Goal: Use online tool/utility: Utilize a website feature to perform a specific function

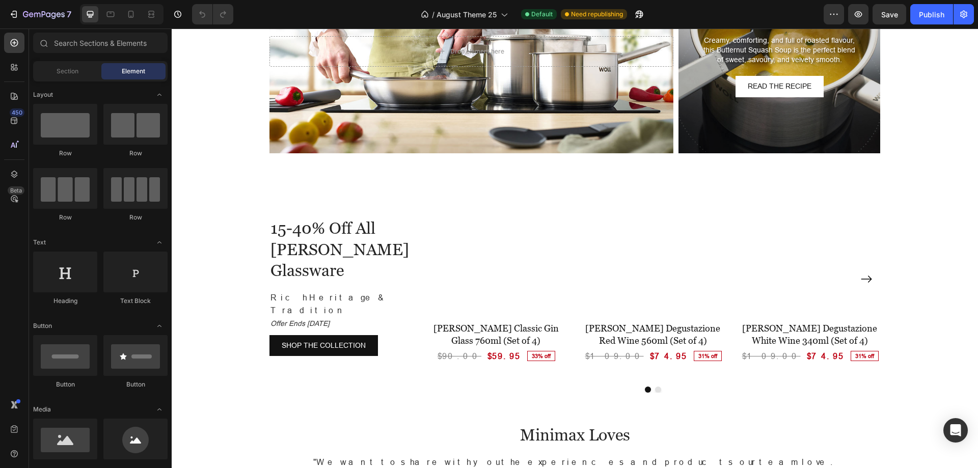
scroll to position [2344, 0]
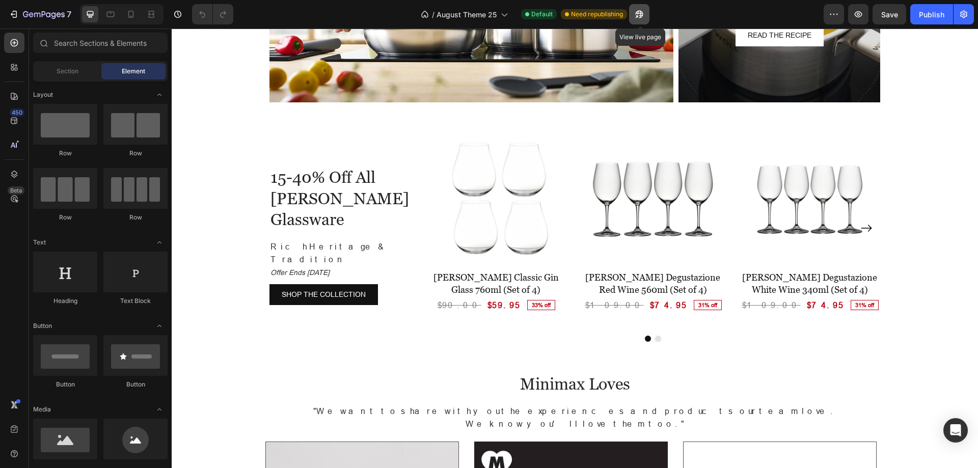
click at [639, 15] on icon "button" at bounding box center [637, 16] width 3 height 3
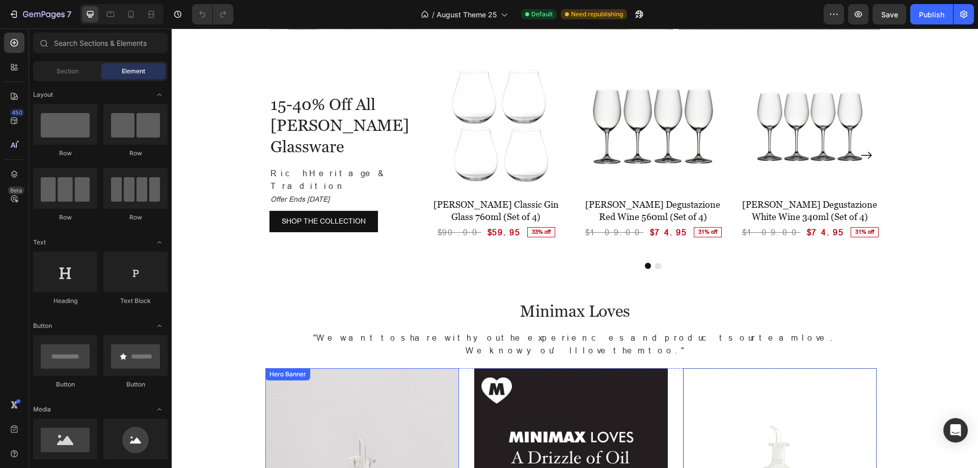
scroll to position [2036, 0]
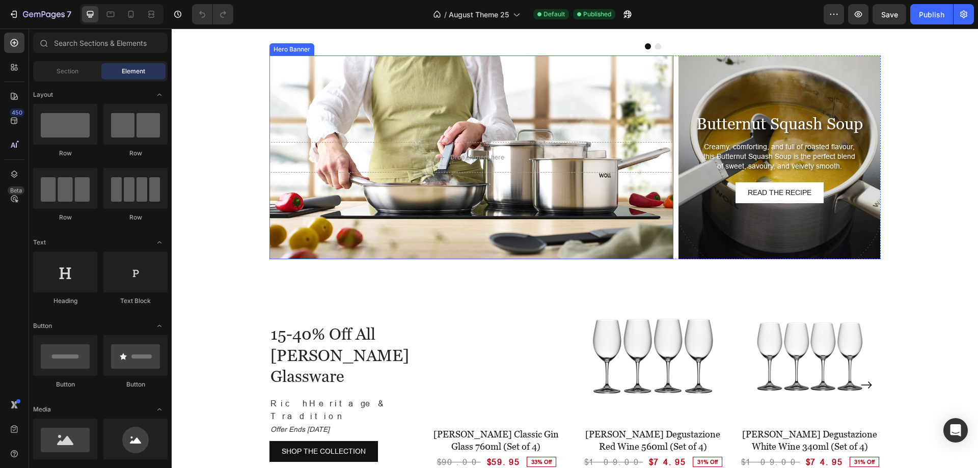
scroll to position [2164, 0]
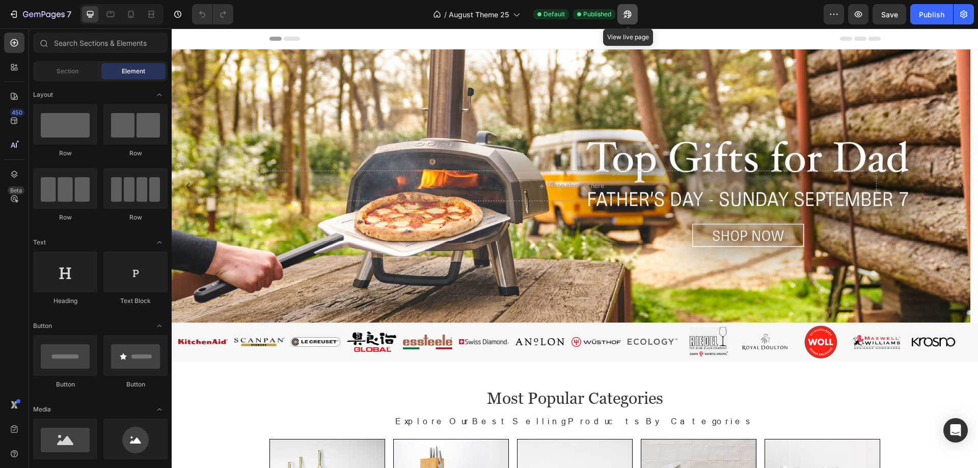
click at [630, 18] on icon "button" at bounding box center [628, 14] width 10 height 10
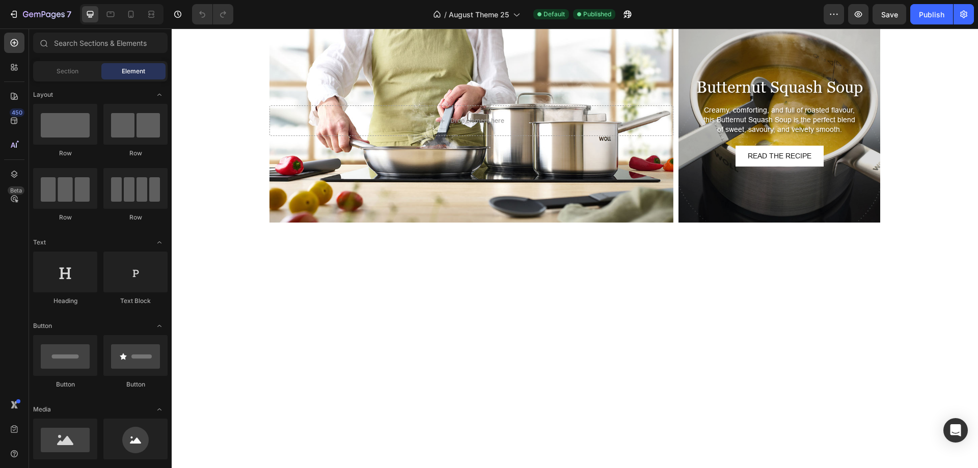
scroll to position [1784, 0]
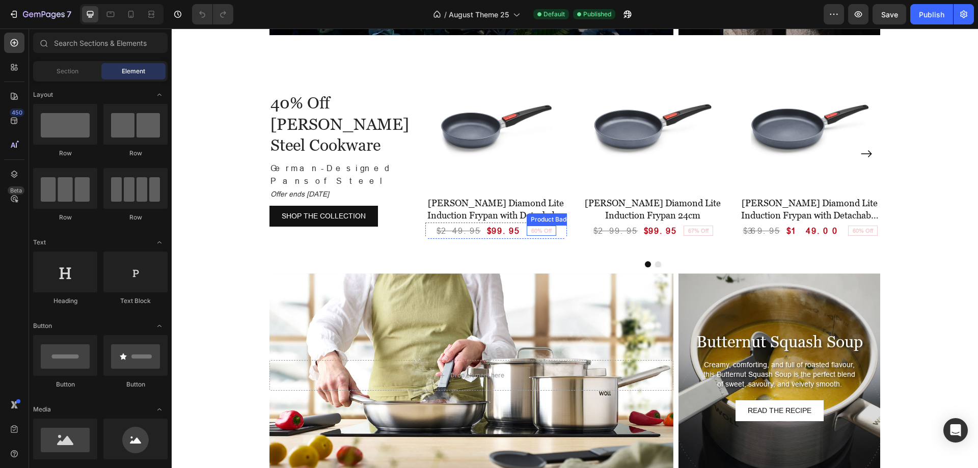
click at [536, 231] on pre "60% Off" at bounding box center [541, 230] width 29 height 7
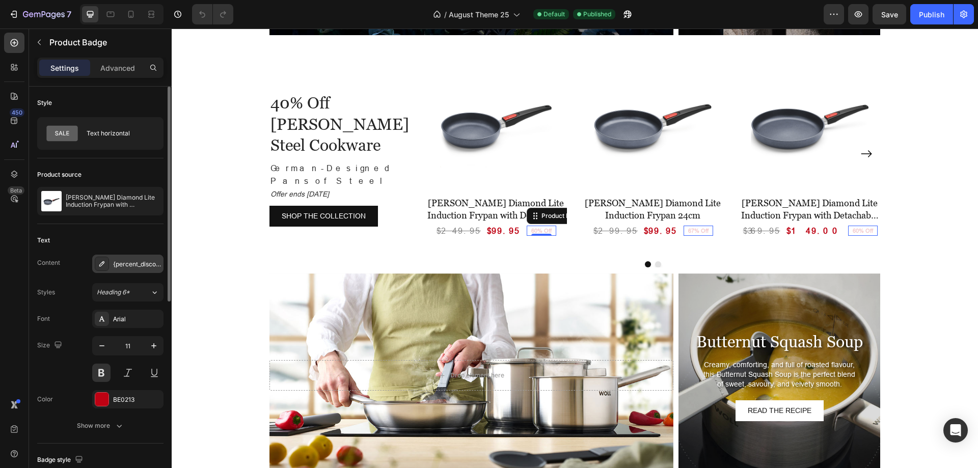
click at [131, 260] on div "{percent_discount} Off" at bounding box center [137, 264] width 48 height 9
click at [132, 231] on div "Text Content {percent_discount} Off Styles Heading 6* Font Arial Size 11 Color …" at bounding box center [100, 334] width 126 height 220
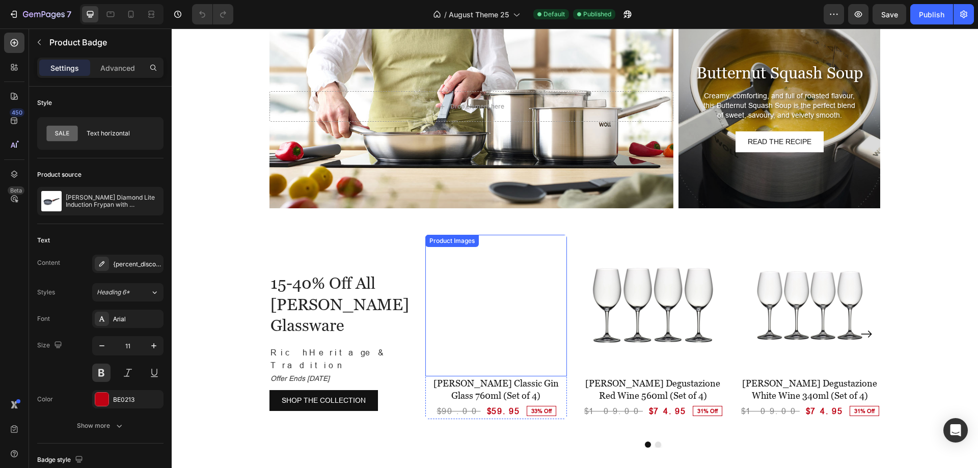
scroll to position [2191, 0]
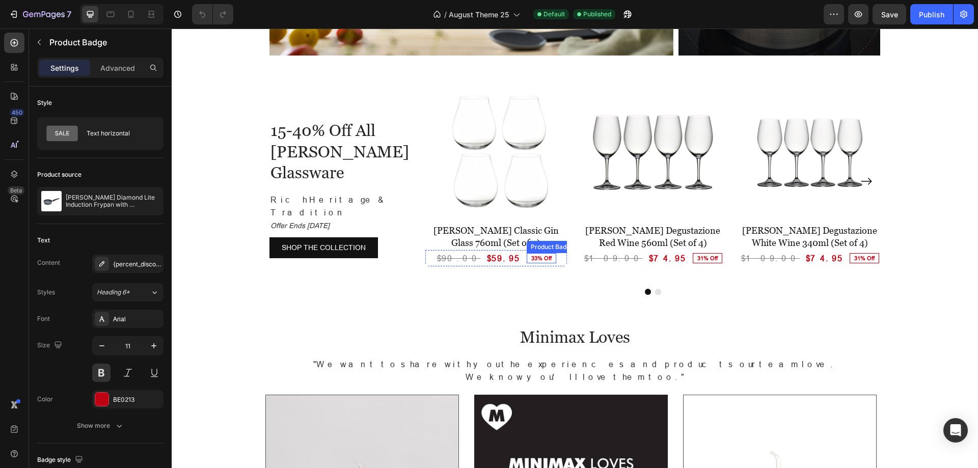
click at [532, 258] on pre "33% Off" at bounding box center [541, 258] width 29 height 7
click at [132, 262] on div "{percent_discount} Off" at bounding box center [137, 264] width 48 height 9
click at [123, 232] on div "Text" at bounding box center [100, 240] width 126 height 16
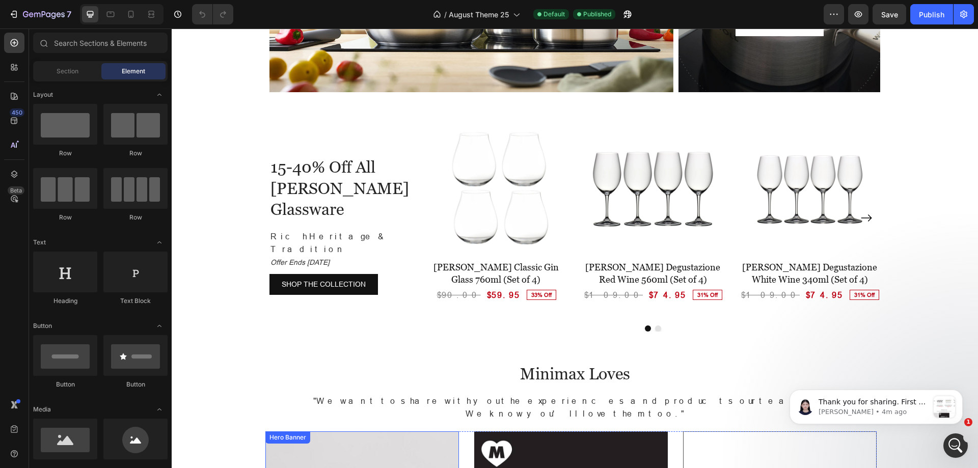
scroll to position [0, 0]
click at [528, 293] on pre "33% Off" at bounding box center [541, 294] width 29 height 7
